Goal: Find specific page/section: Find specific page/section

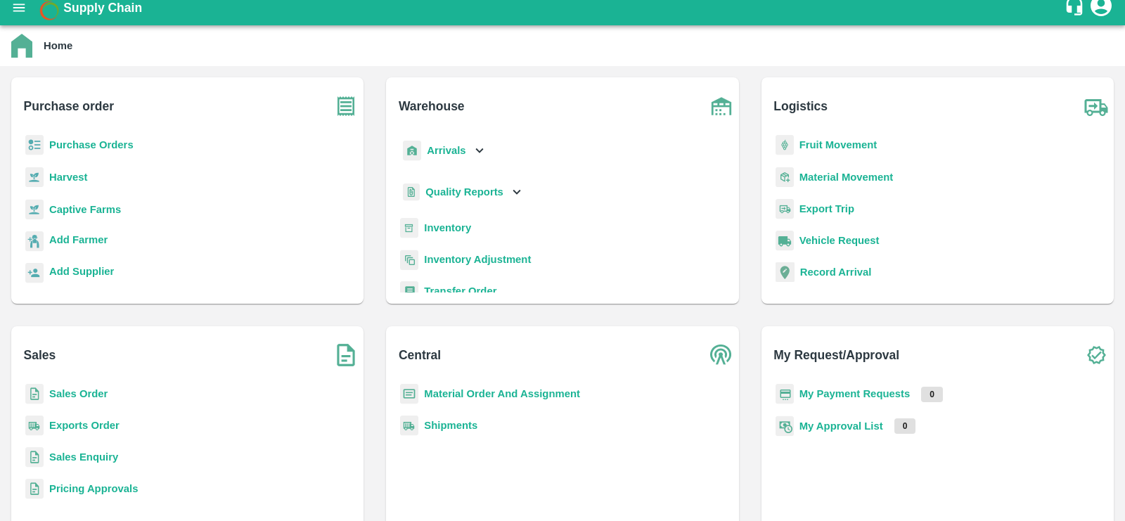
scroll to position [15, 0]
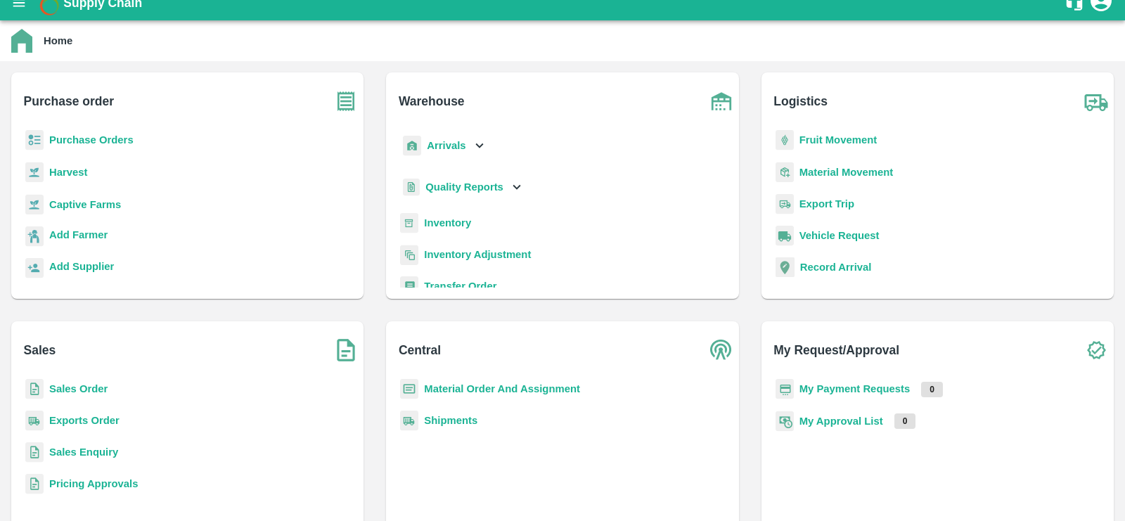
click at [102, 139] on b "Purchase Orders" at bounding box center [91, 139] width 84 height 11
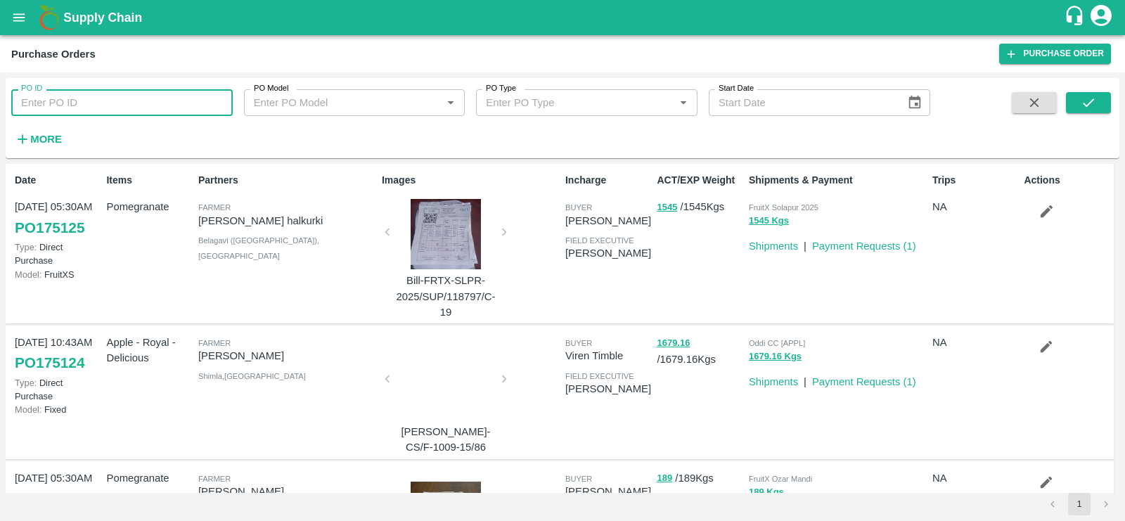
click at [101, 109] on input "PO ID" at bounding box center [122, 102] width 222 height 27
paste input "175086"
click at [1079, 106] on button "submit" at bounding box center [1088, 102] width 45 height 21
click at [173, 106] on input "175086" at bounding box center [122, 102] width 222 height 27
type input "175086"
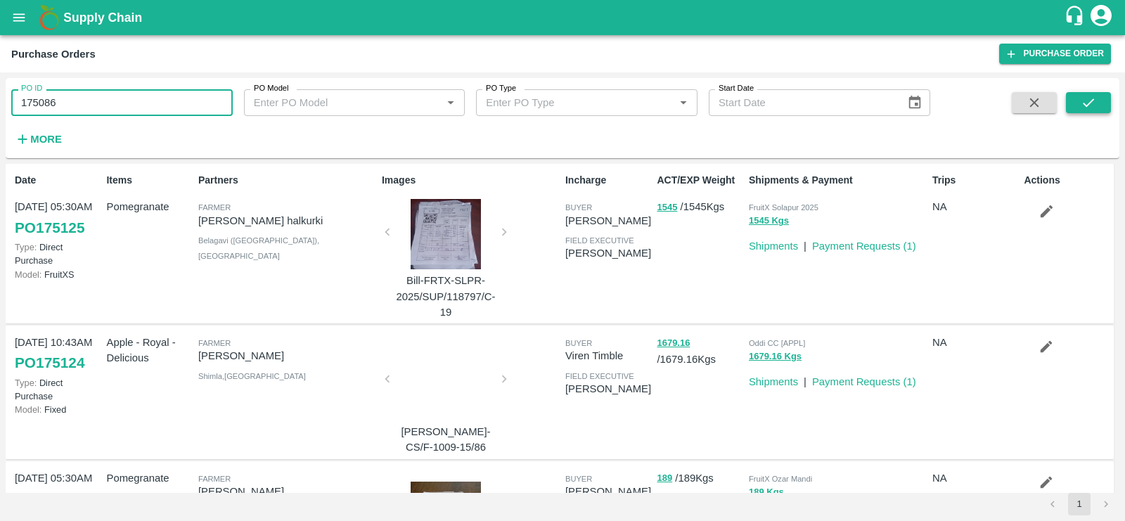
click at [1086, 113] on button "submit" at bounding box center [1088, 102] width 45 height 21
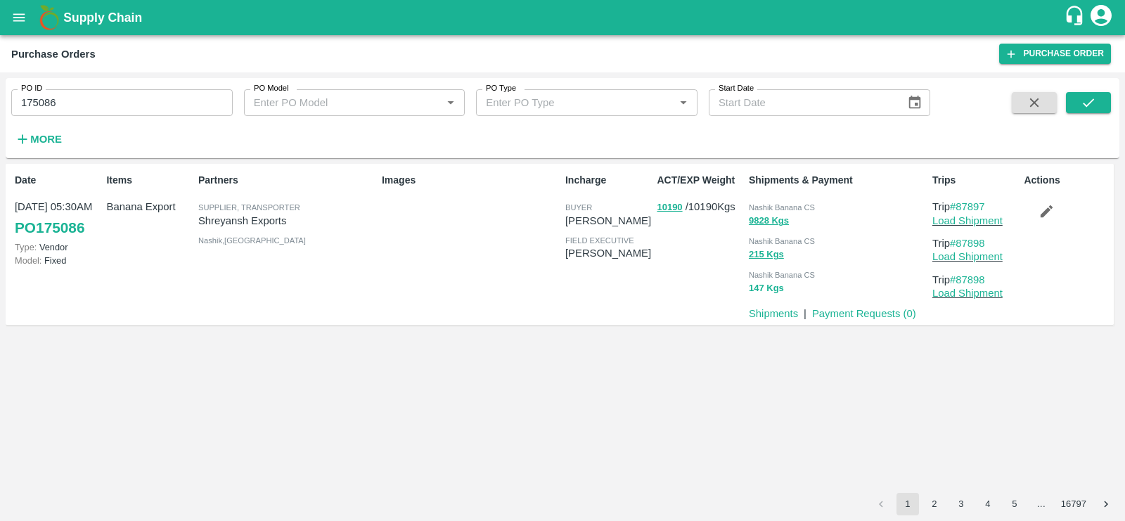
click at [773, 290] on button "147 Kgs" at bounding box center [766, 289] width 35 height 16
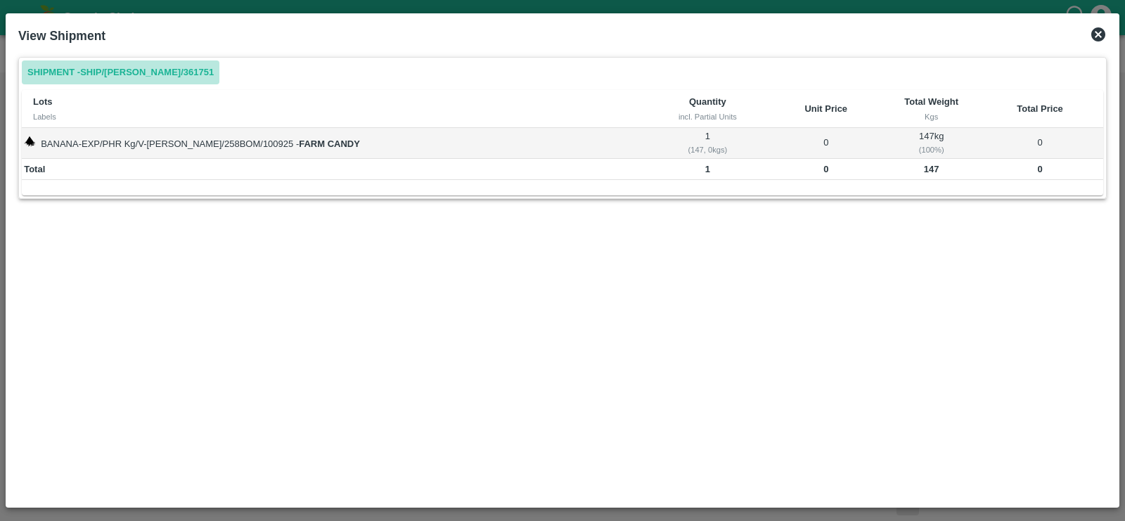
click at [147, 74] on link "Shipment - SHIP/NASH/361751" at bounding box center [121, 72] width 198 height 25
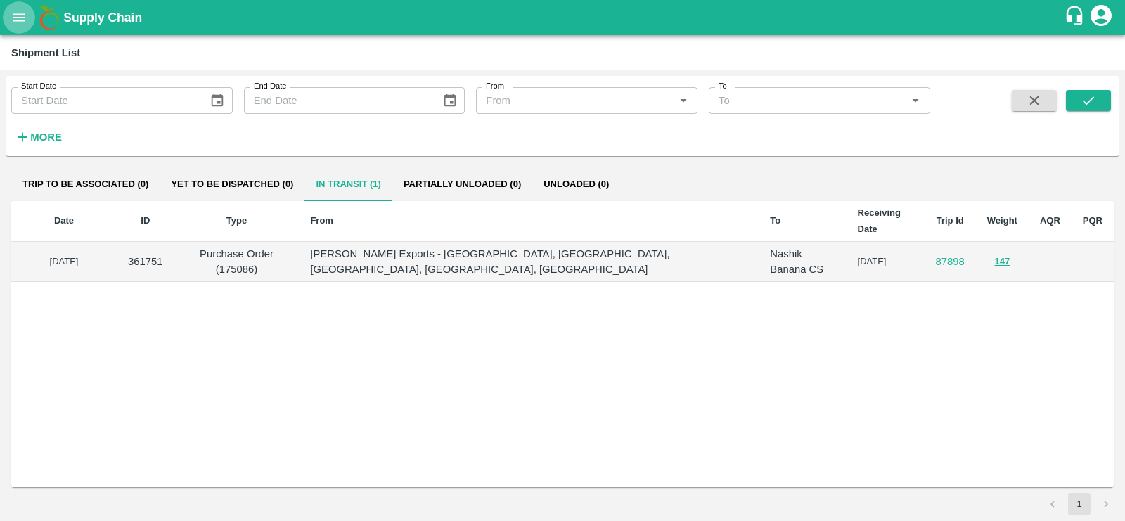
click at [21, 20] on icon "open drawer" at bounding box center [19, 17] width 12 height 8
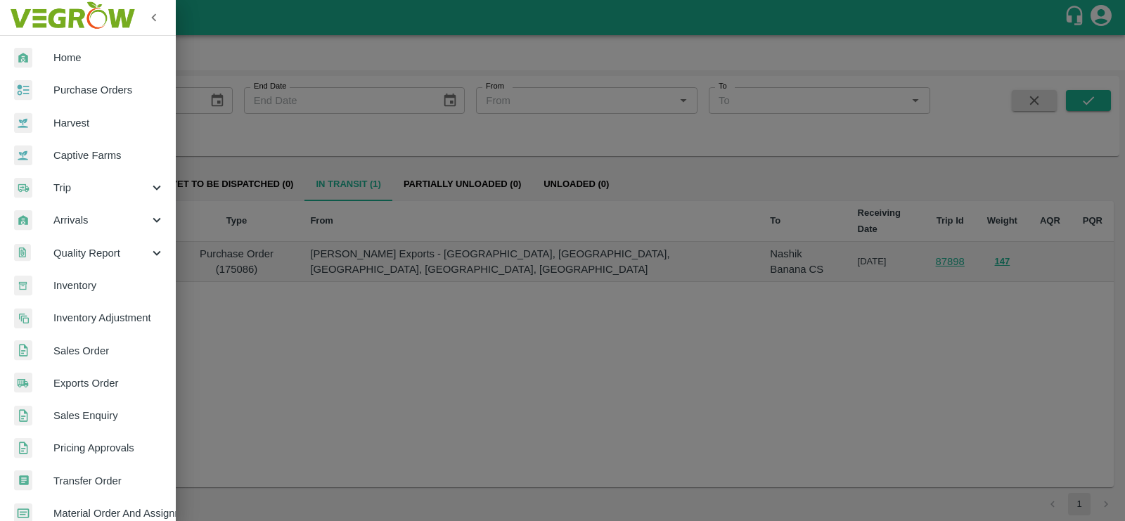
click at [70, 310] on span "Inventory Adjustment" at bounding box center [108, 317] width 111 height 15
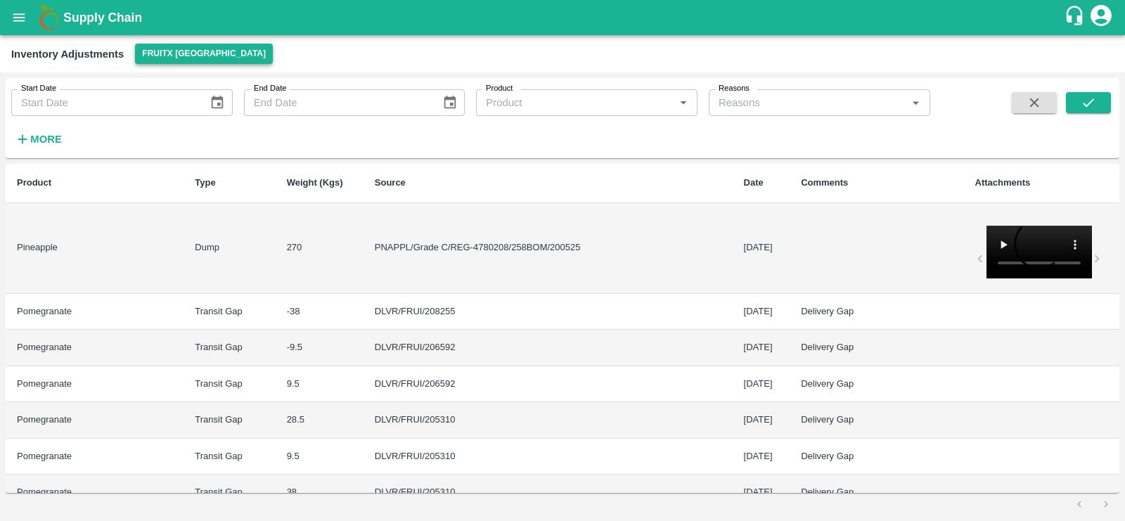
click at [176, 46] on button "FruitX [GEOGRAPHIC_DATA]" at bounding box center [204, 54] width 138 height 20
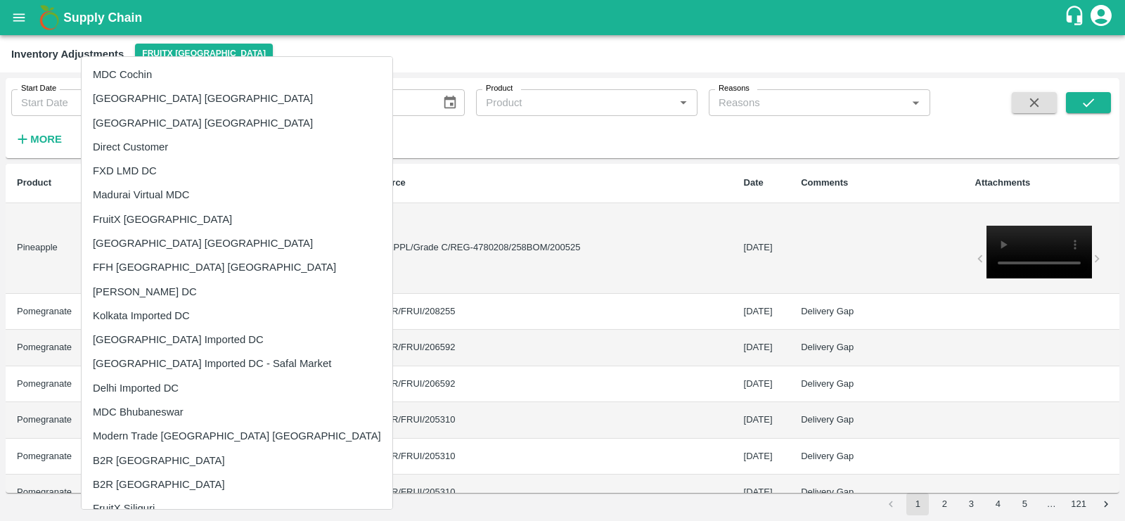
click at [318, 57] on div at bounding box center [562, 260] width 1125 height 521
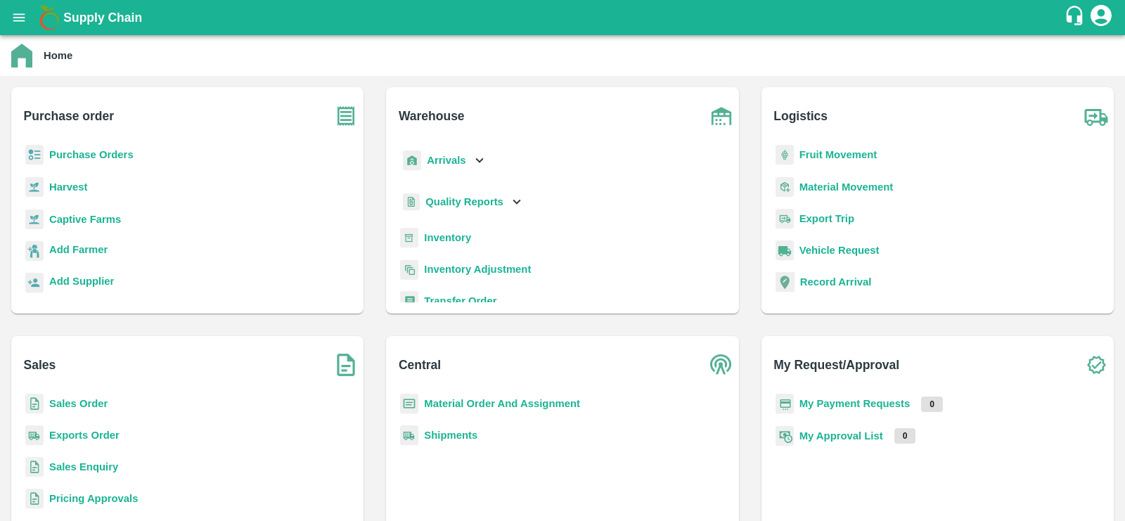
scroll to position [165, 0]
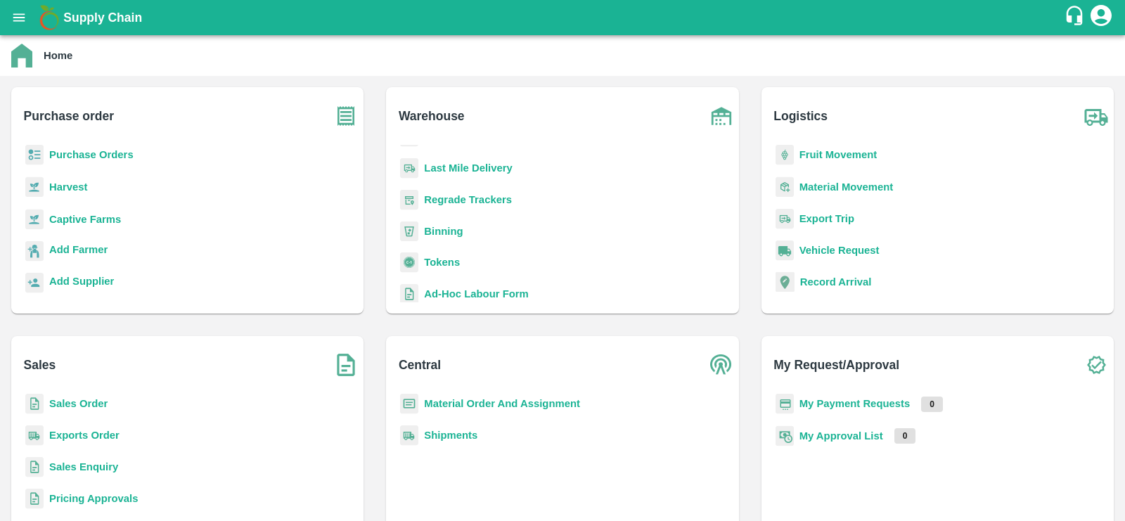
click at [446, 433] on b "Shipments" at bounding box center [450, 435] width 53 height 11
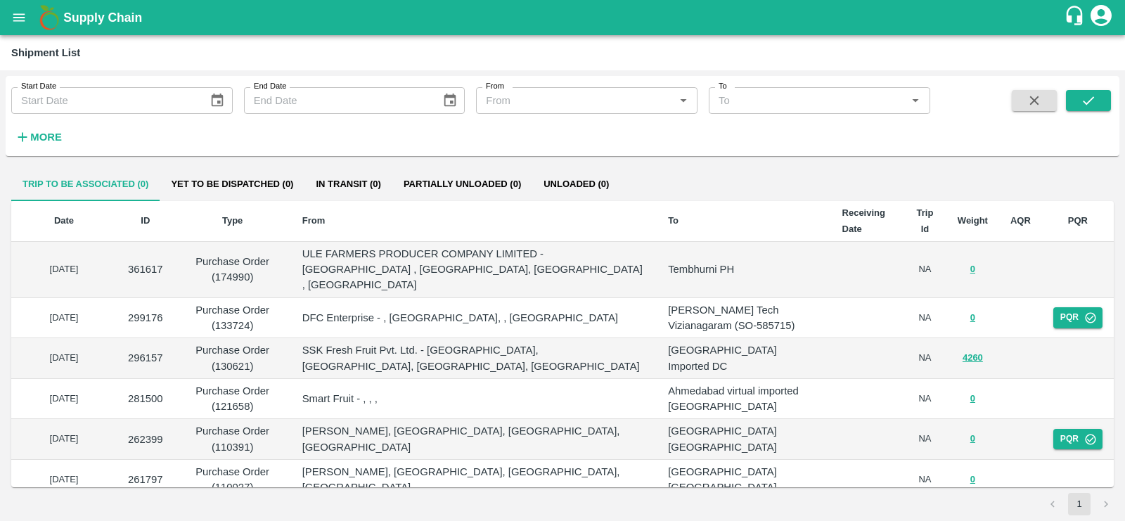
click at [30, 132] on strong "More" at bounding box center [46, 137] width 32 height 11
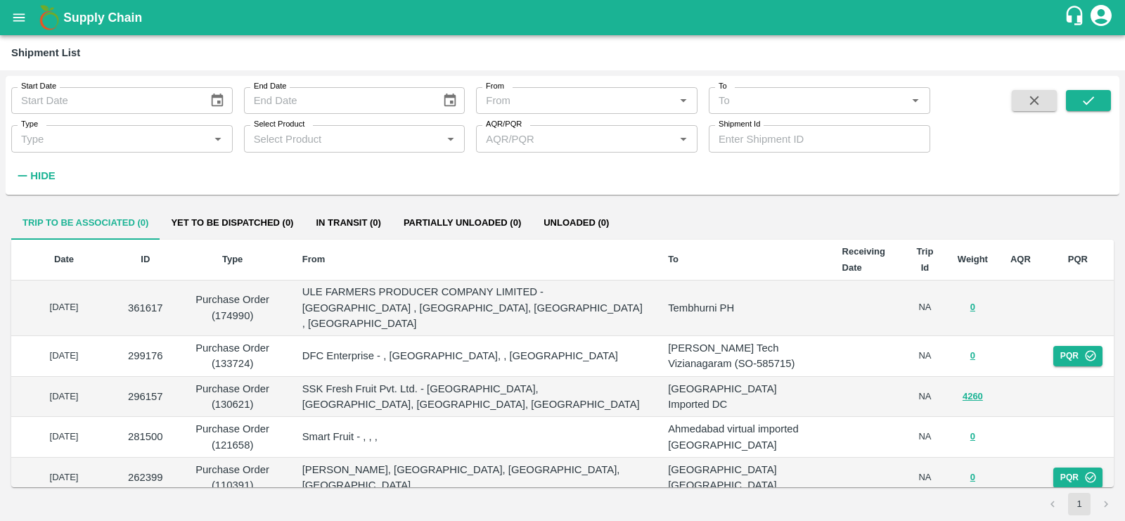
click at [743, 143] on input "Shipment Id" at bounding box center [820, 138] width 222 height 27
paste input "354970.0"
type input "354970"
click at [1095, 96] on icon "submit" at bounding box center [1088, 100] width 15 height 15
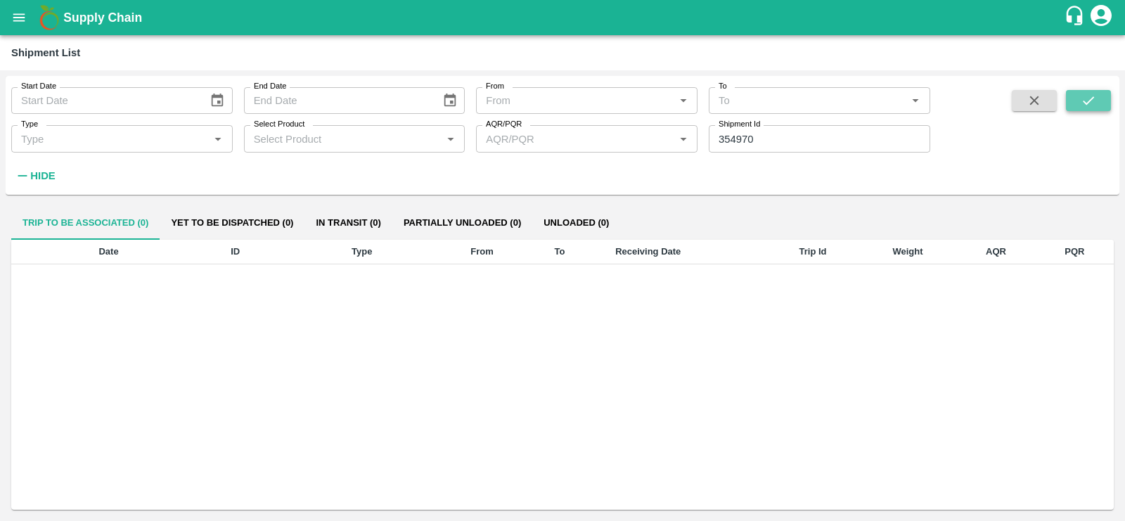
click at [1094, 90] on button "submit" at bounding box center [1088, 100] width 45 height 21
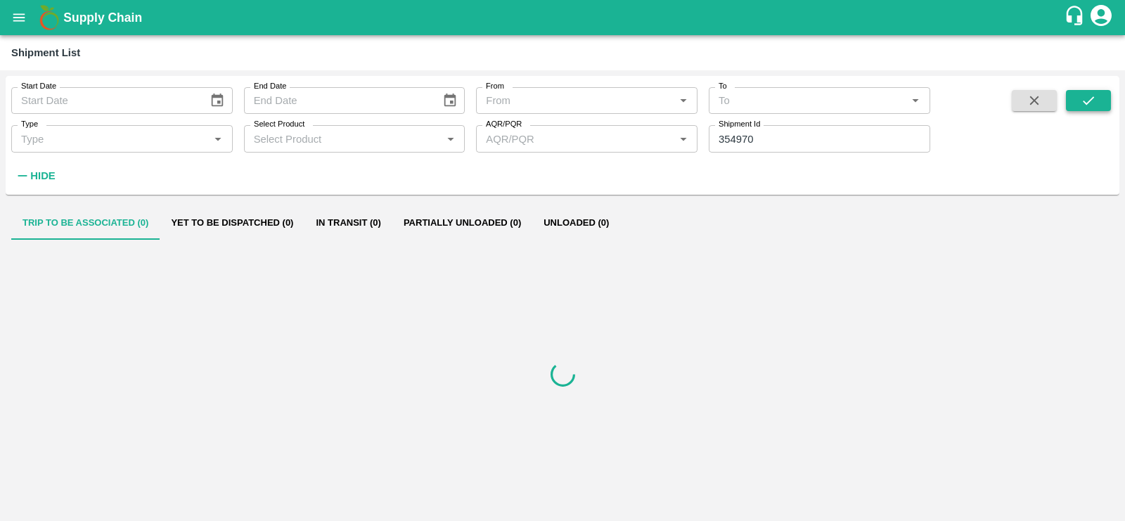
click at [1094, 90] on button "submit" at bounding box center [1088, 100] width 45 height 21
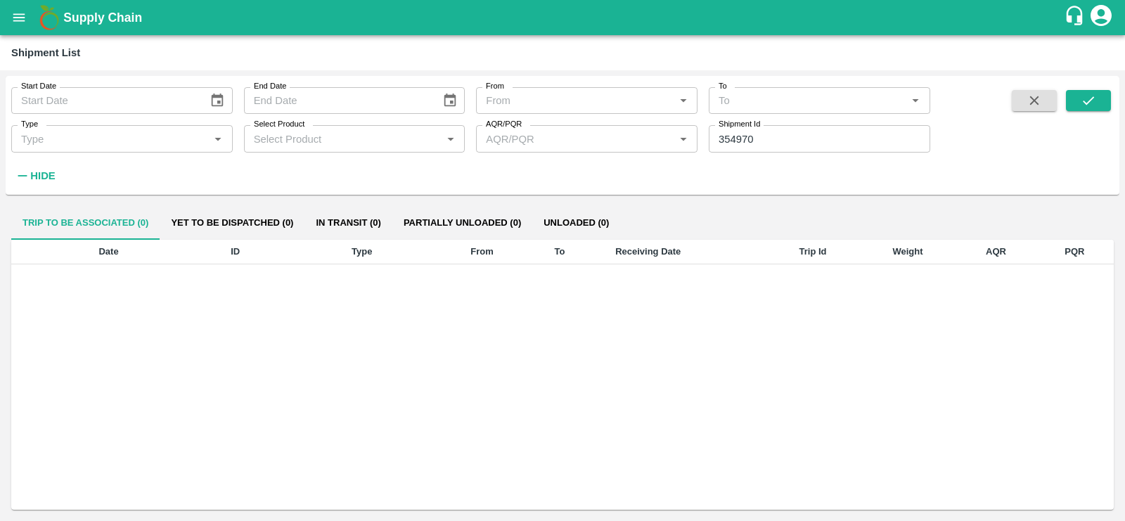
click at [16, 18] on icon "open drawer" at bounding box center [19, 17] width 12 height 8
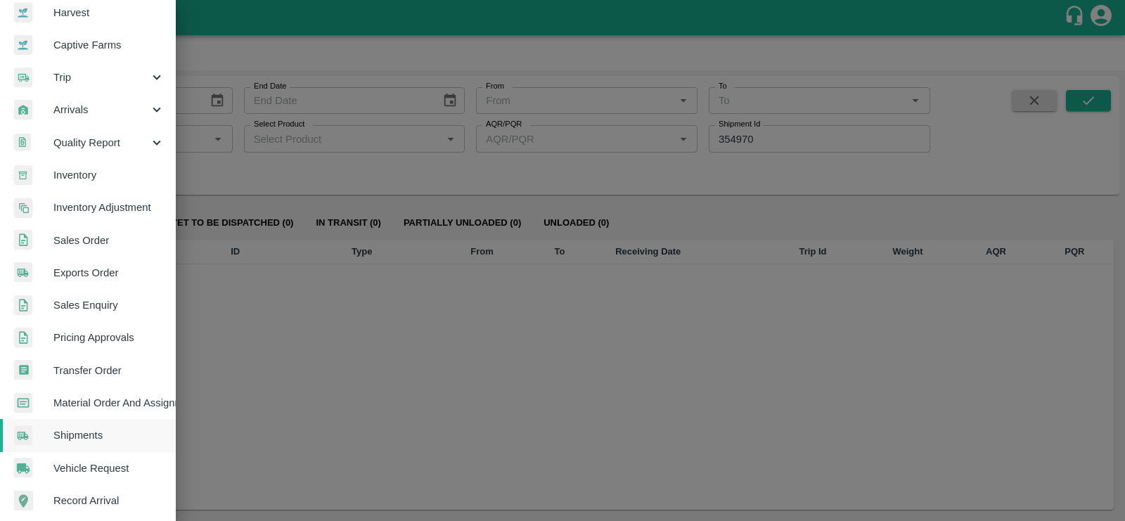
scroll to position [120, 0]
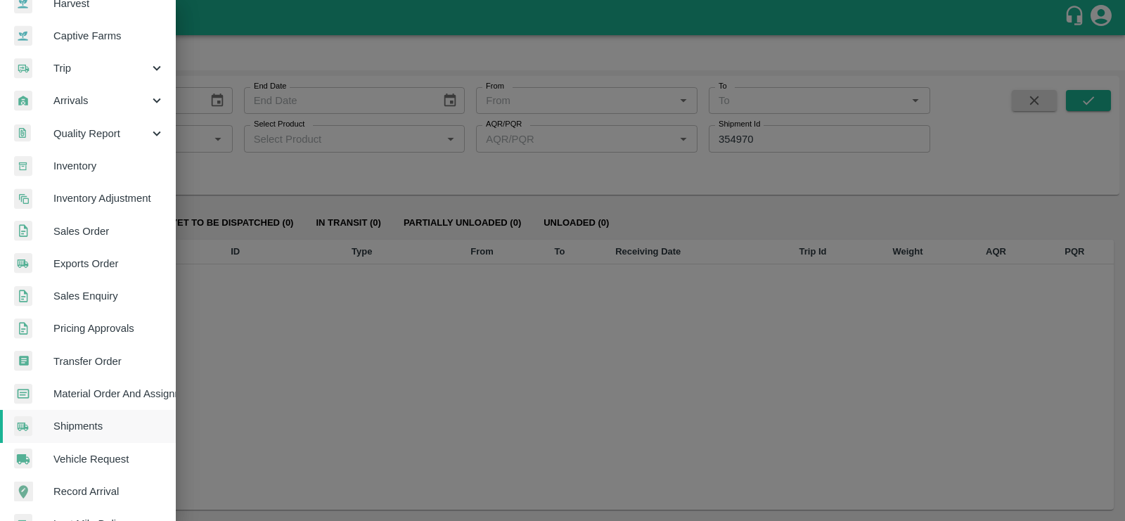
click at [84, 358] on span "Transfer Order" at bounding box center [108, 361] width 111 height 15
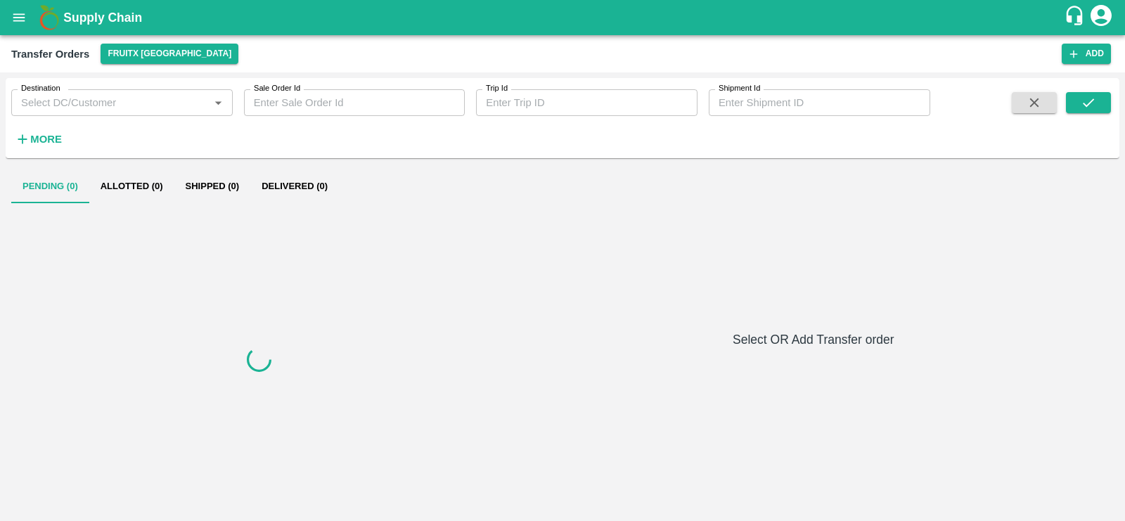
click at [27, 139] on icon "button" at bounding box center [22, 139] width 15 height 15
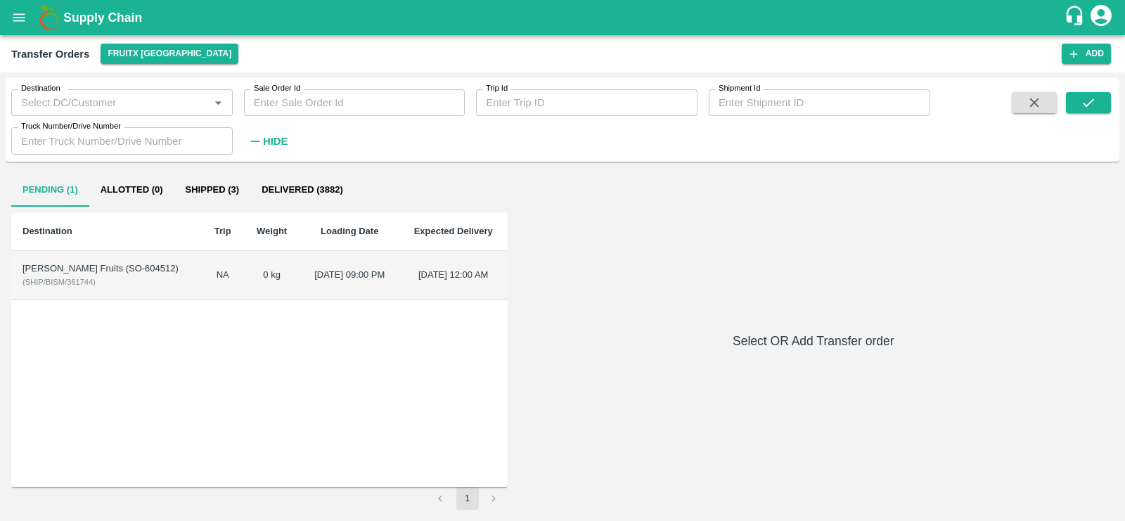
click at [726, 103] on input "Shipment Id" at bounding box center [820, 102] width 222 height 27
paste input "354970.0"
type input "354970"
click at [1105, 101] on button "submit" at bounding box center [1088, 102] width 45 height 21
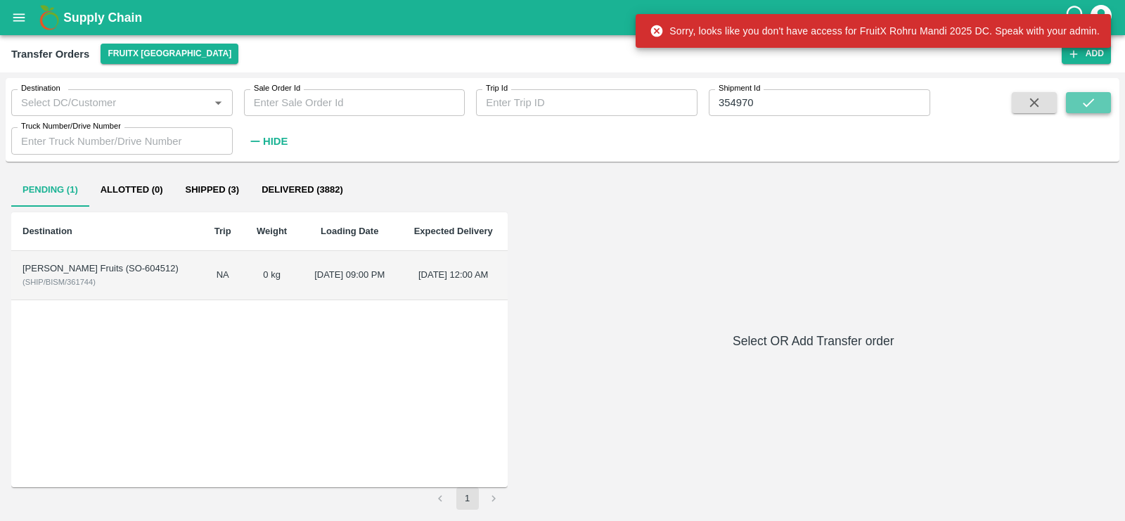
click at [1072, 99] on button "submit" at bounding box center [1088, 102] width 45 height 21
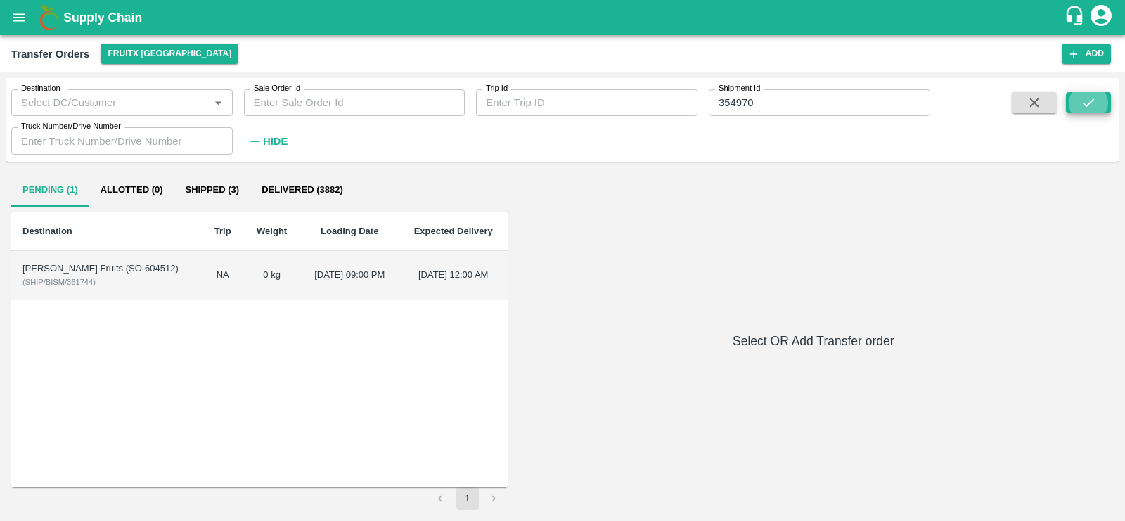
click at [764, 92] on input "354970" at bounding box center [820, 102] width 222 height 27
paste input "text"
type input "353441"
click at [1095, 106] on icon "submit" at bounding box center [1088, 102] width 15 height 15
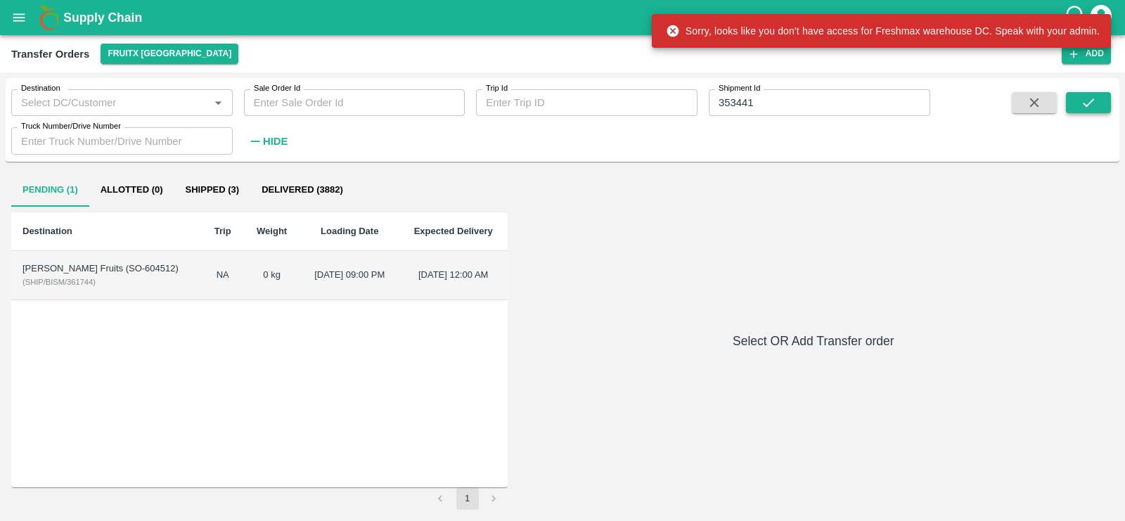
click at [1095, 106] on icon "submit" at bounding box center [1088, 102] width 15 height 15
click at [1095, 106] on div "Supply Chain Transfer Orders FruitX Bangalore Add Destination Destination   * S…" at bounding box center [562, 260] width 1125 height 521
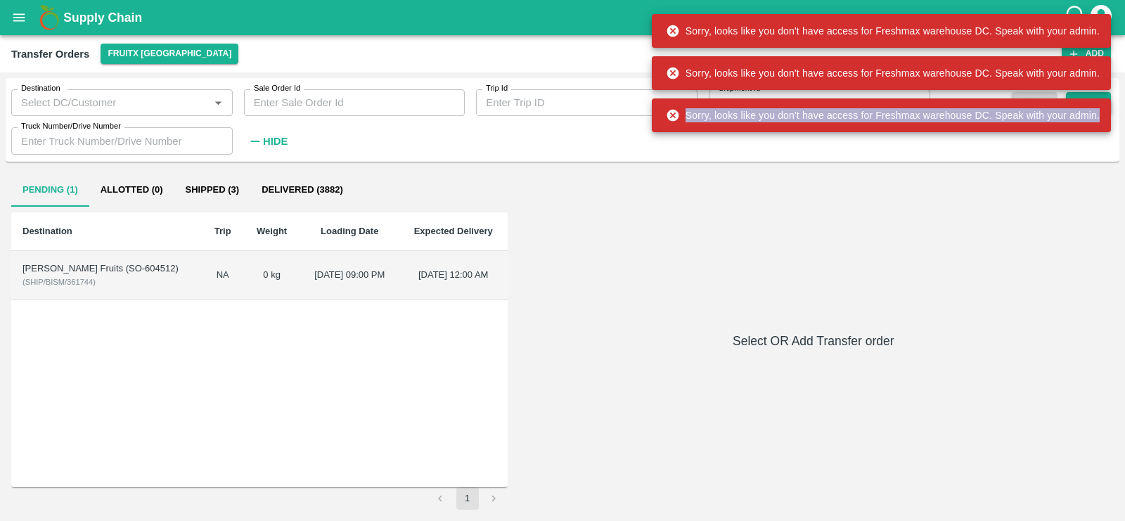
click at [1095, 106] on div "Sorry, looks like you don't have access for Freshmax warehouse DC. Speak with y…" at bounding box center [883, 115] width 434 height 25
